Goal: Task Accomplishment & Management: Manage account settings

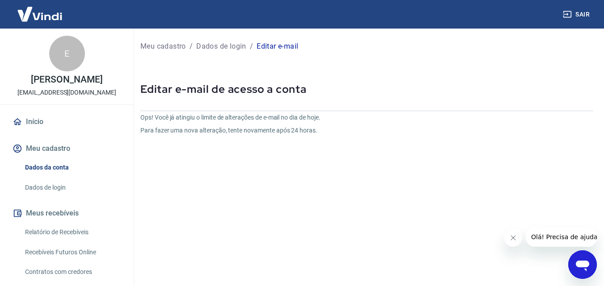
click at [51, 158] on button "Meu cadastro" at bounding box center [67, 149] width 112 height 20
click at [42, 197] on link "Dados de login" at bounding box center [71, 188] width 101 height 18
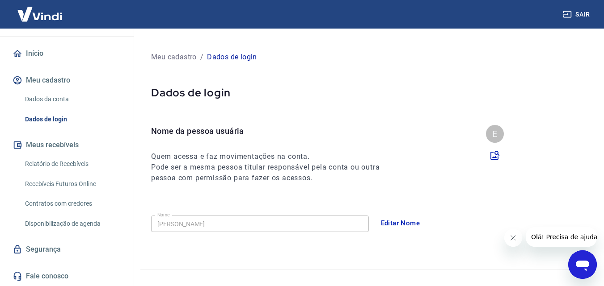
scroll to position [78, 0]
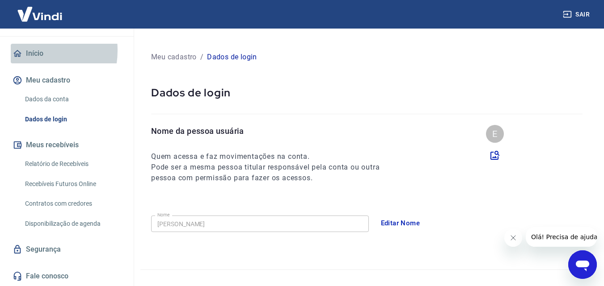
click at [26, 50] on link "Início" at bounding box center [67, 54] width 112 height 20
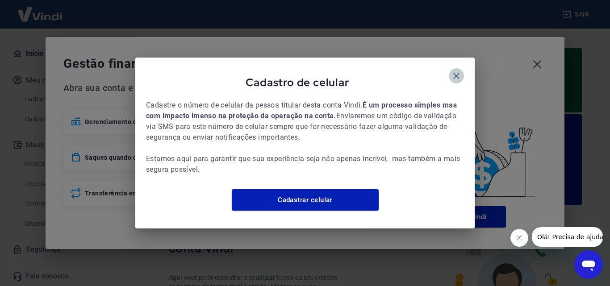
click at [454, 71] on icon "button" at bounding box center [456, 76] width 11 height 11
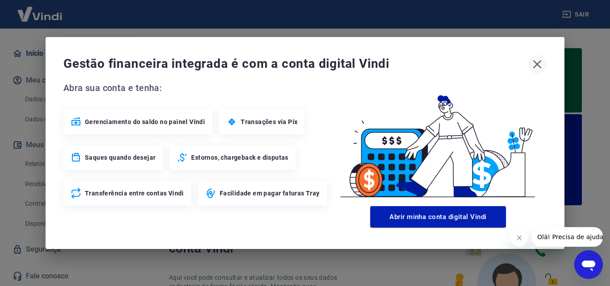
click at [539, 64] on icon "button" at bounding box center [537, 64] width 14 height 14
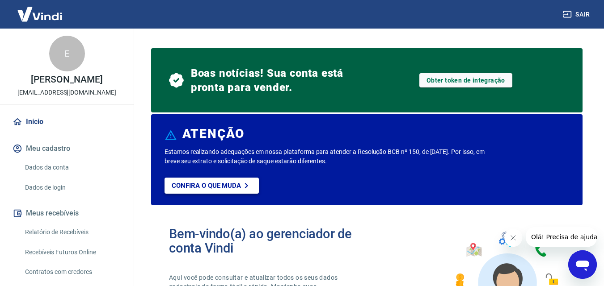
click at [203, 186] on p "Confira o que muda" at bounding box center [206, 186] width 69 height 8
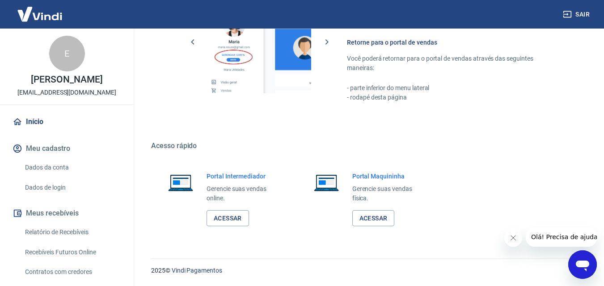
click at [40, 128] on link "Início" at bounding box center [67, 122] width 112 height 20
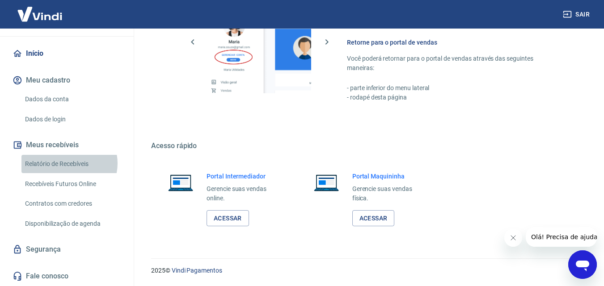
click at [69, 164] on link "Relatório de Recebíveis" at bounding box center [71, 164] width 101 height 18
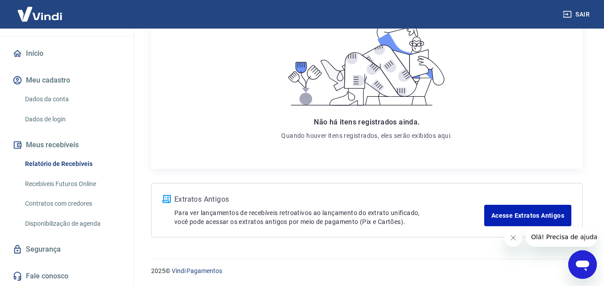
scroll to position [157, 0]
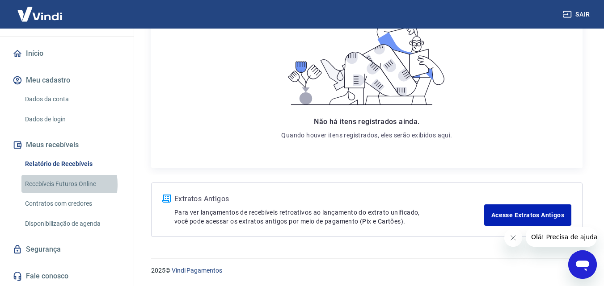
click at [55, 185] on link "Recebíveis Futuros Online" at bounding box center [71, 184] width 101 height 18
